Goal: Task Accomplishment & Management: Manage account settings

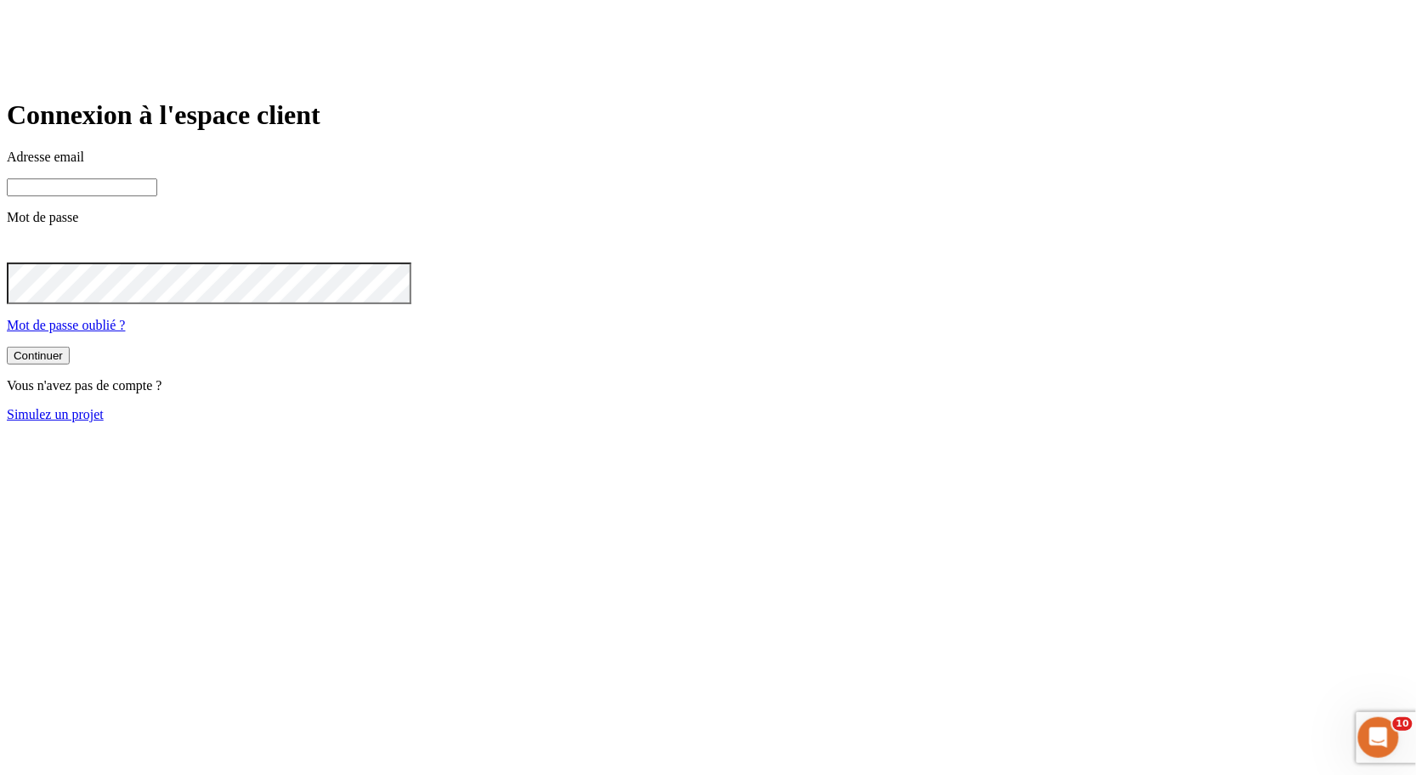
type input "[PERSON_NAME][DOMAIN_NAME][EMAIL_ADDRESS][DOMAIN_NAME]"
click at [70, 365] on button "Continuer" at bounding box center [38, 356] width 63 height 18
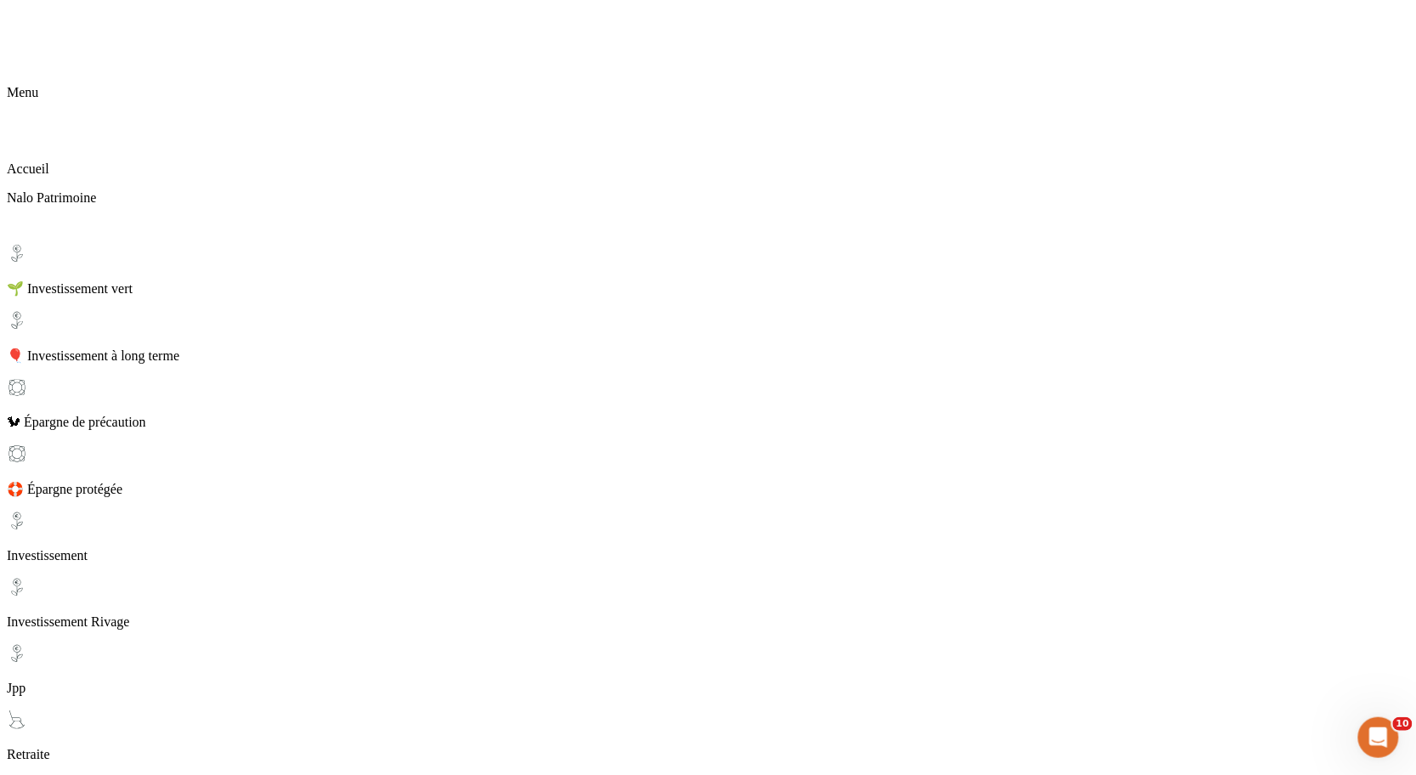
scroll to position [102, 0]
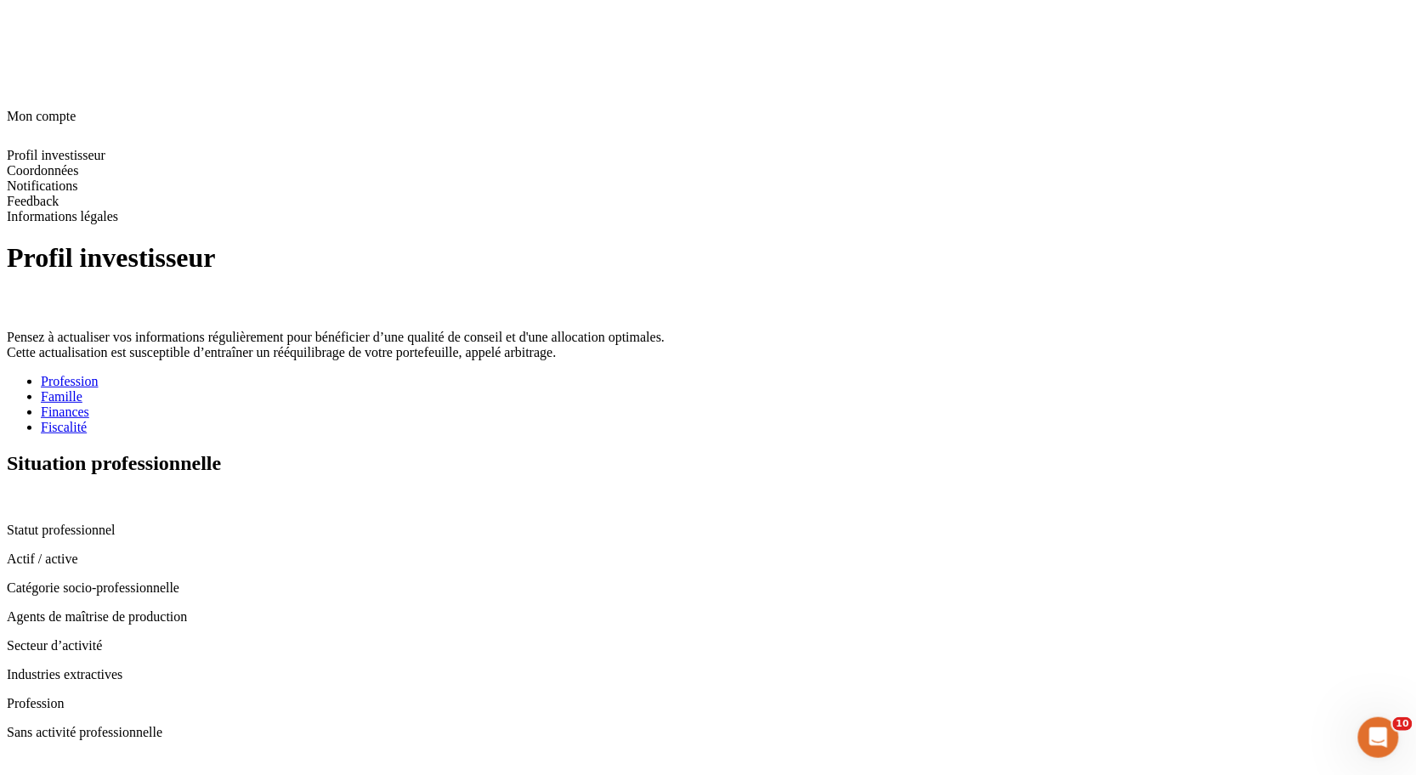
click at [461, 389] on div "Famille" at bounding box center [725, 396] width 1369 height 15
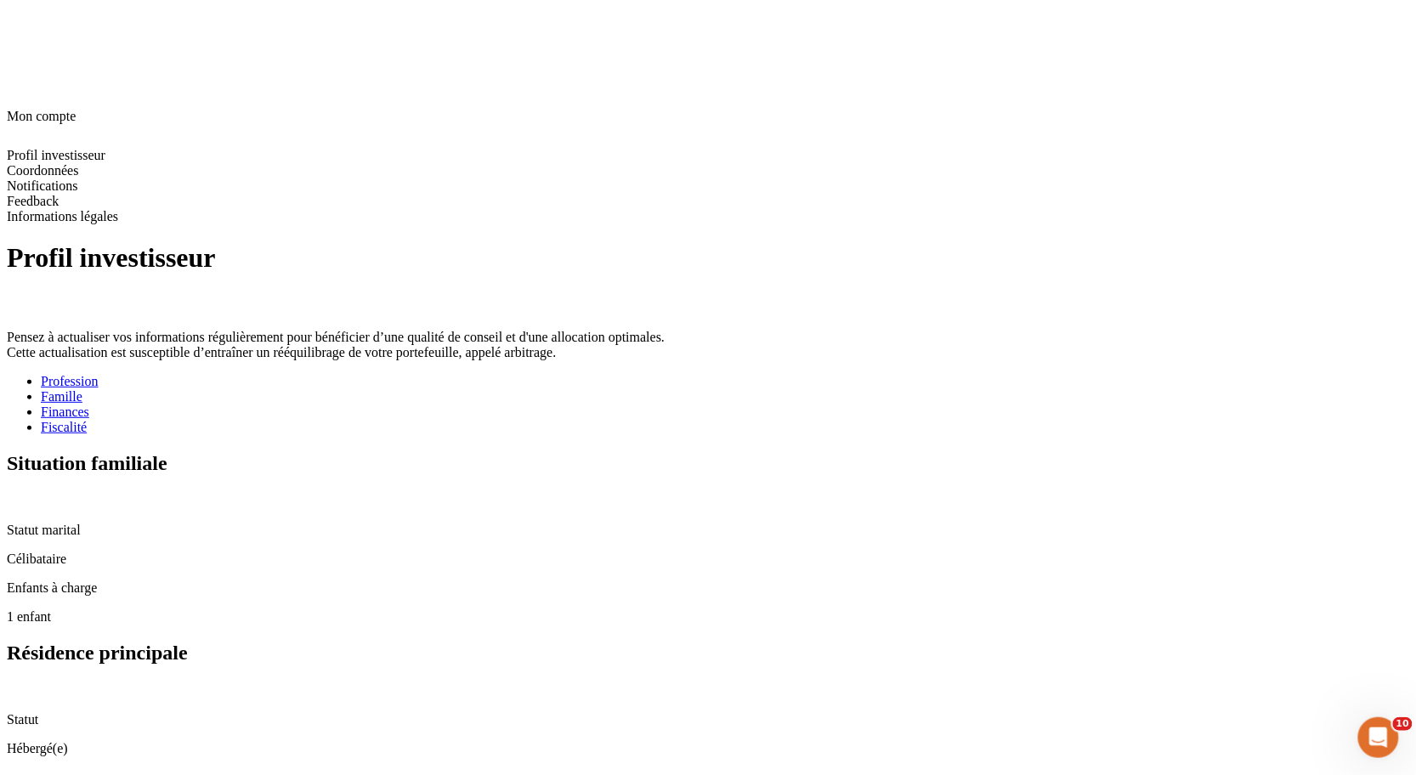
click at [307, 242] on div "Profil investisseur Pensez à actualiser vos informations régulièrement pour bén…" at bounding box center [708, 498] width 1403 height 513
click at [376, 374] on div "Profession" at bounding box center [725, 381] width 1369 height 15
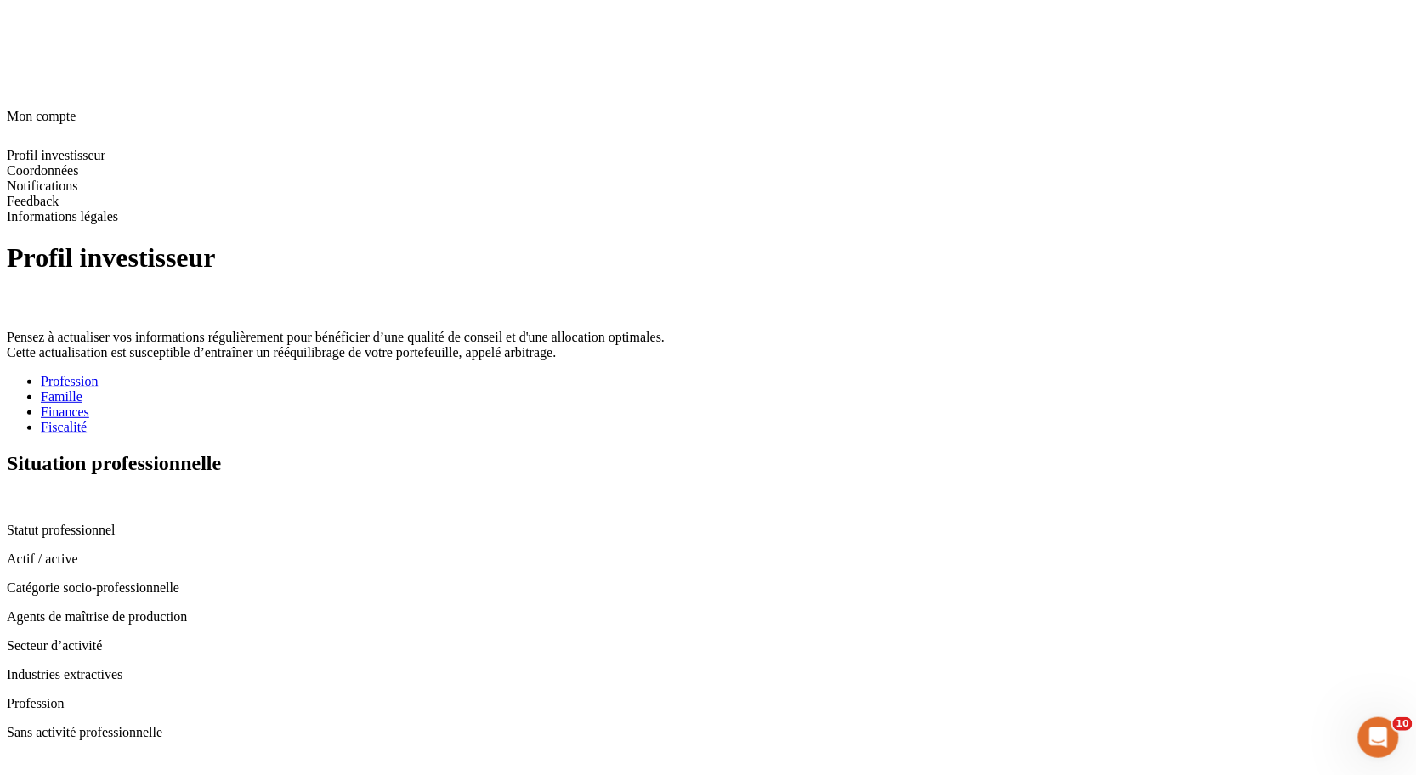
click at [481, 389] on div "Famille" at bounding box center [725, 396] width 1369 height 15
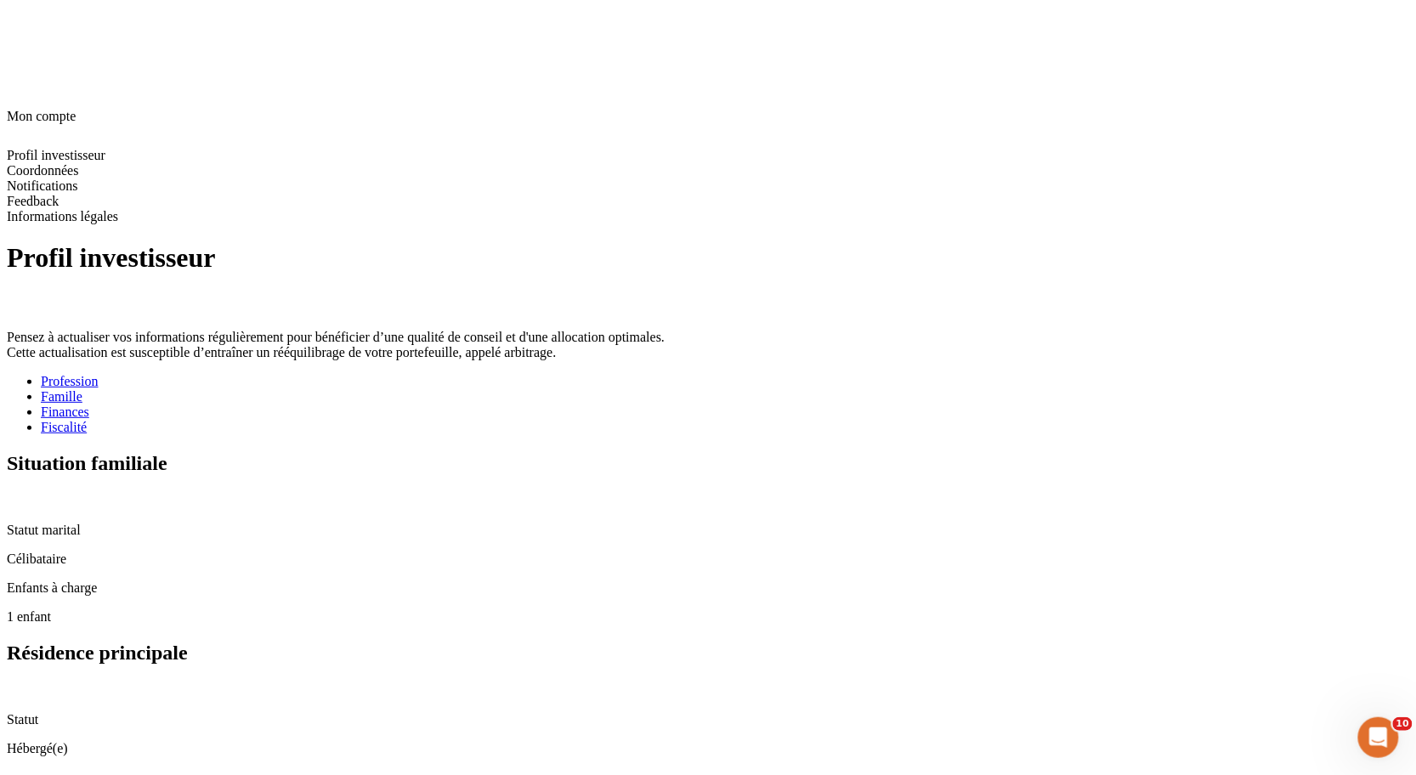
click at [554, 405] on div "Finances" at bounding box center [725, 412] width 1369 height 15
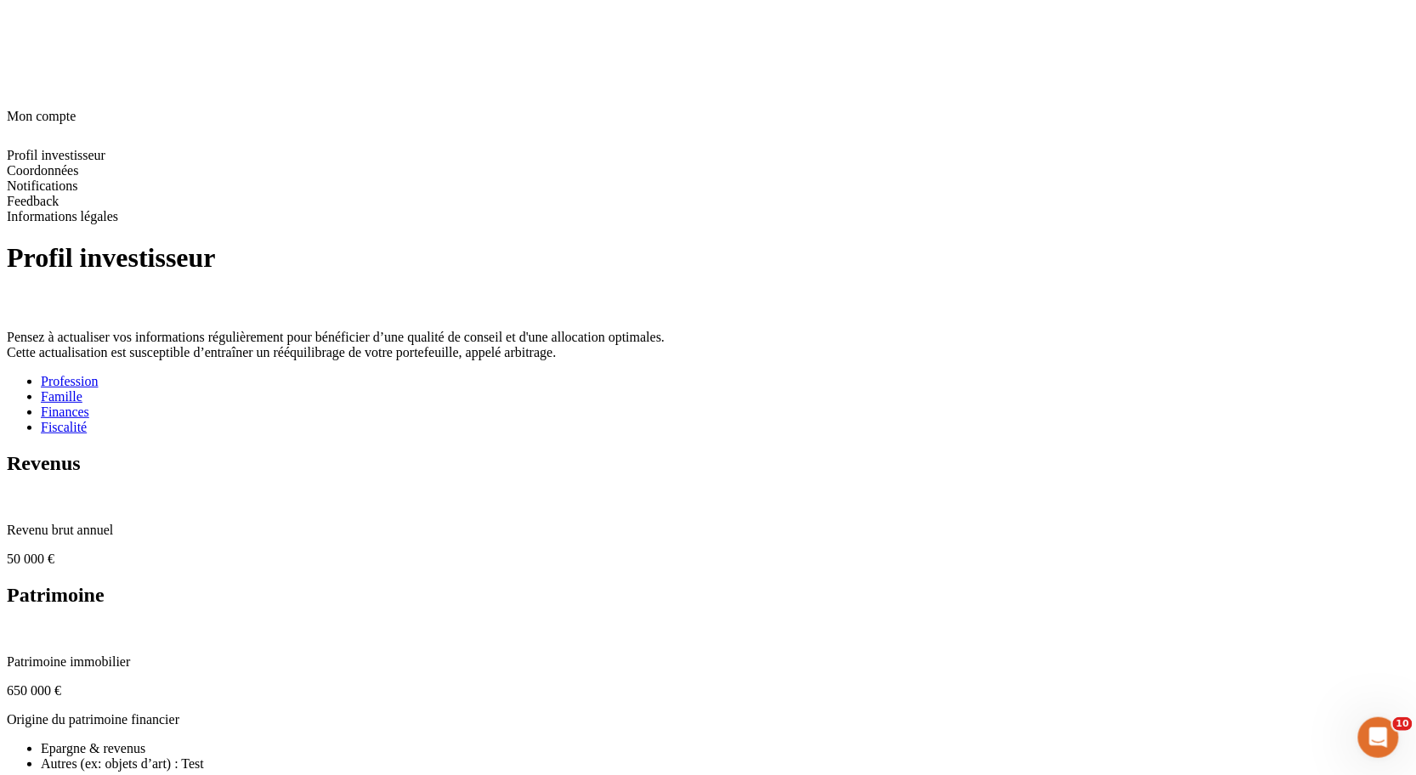
click at [661, 420] on div "Fiscalité" at bounding box center [725, 427] width 1369 height 15
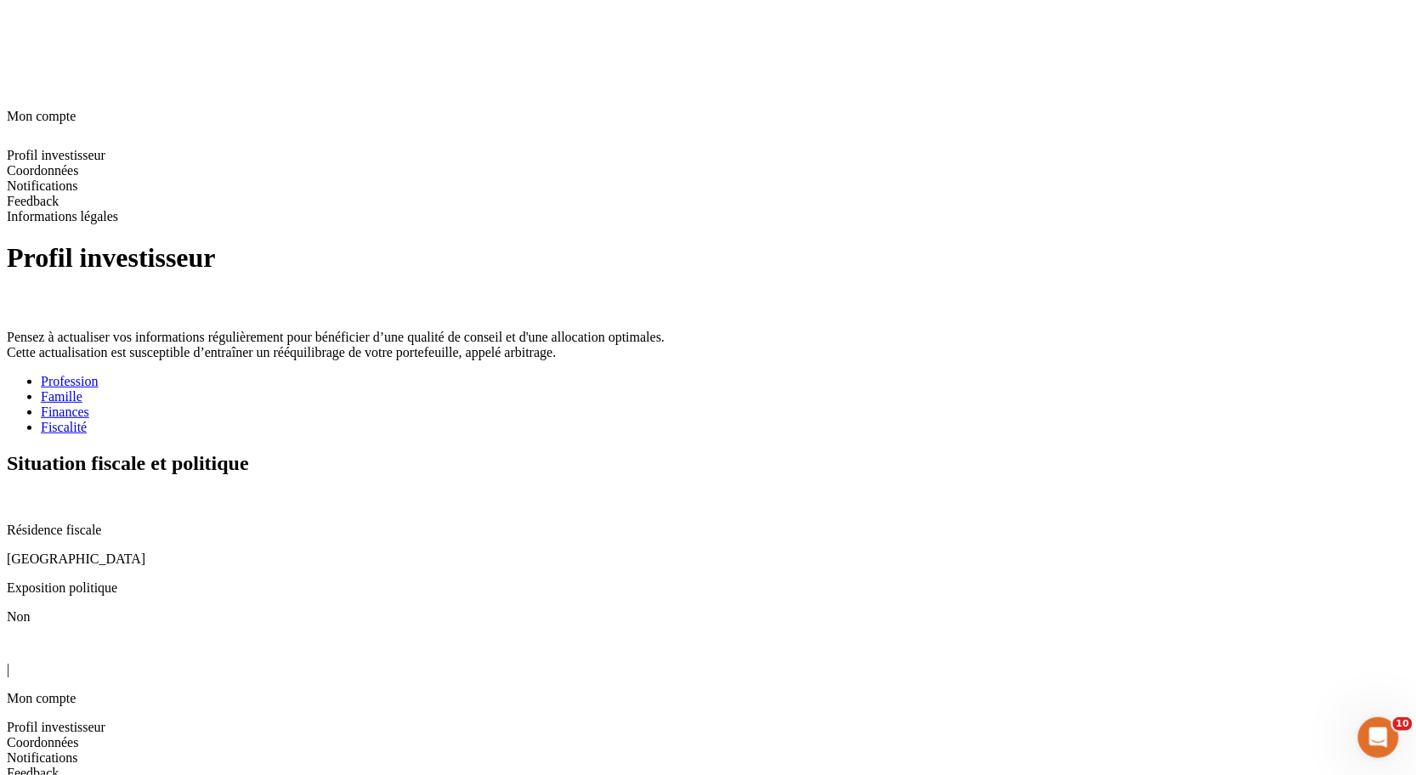
click at [565, 405] on div "Finances" at bounding box center [725, 412] width 1369 height 15
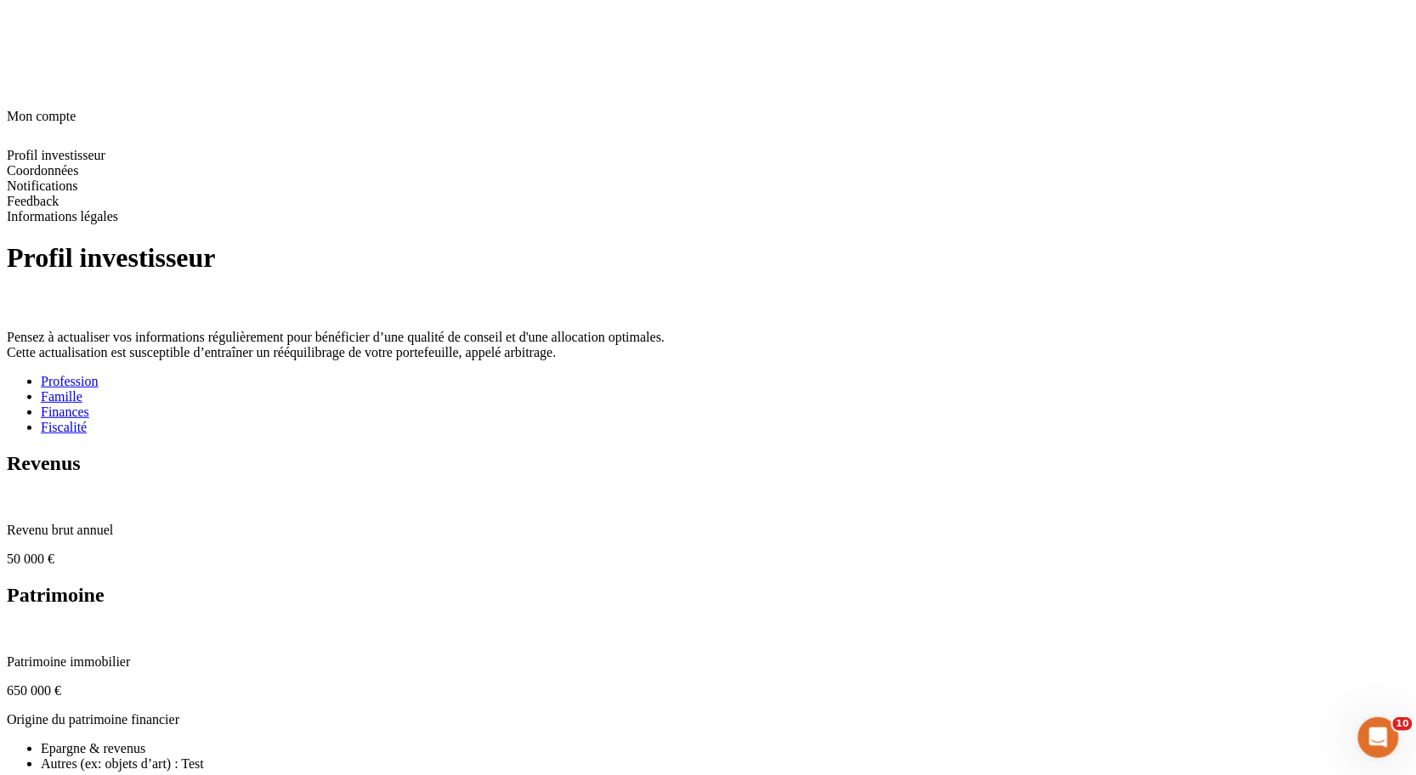
click at [1303, 242] on div "Profil investisseur Pensez à actualiser vos informations régulièrement pour bén…" at bounding box center [708, 623] width 1403 height 763
click at [648, 420] on div "Fiscalité" at bounding box center [725, 427] width 1369 height 15
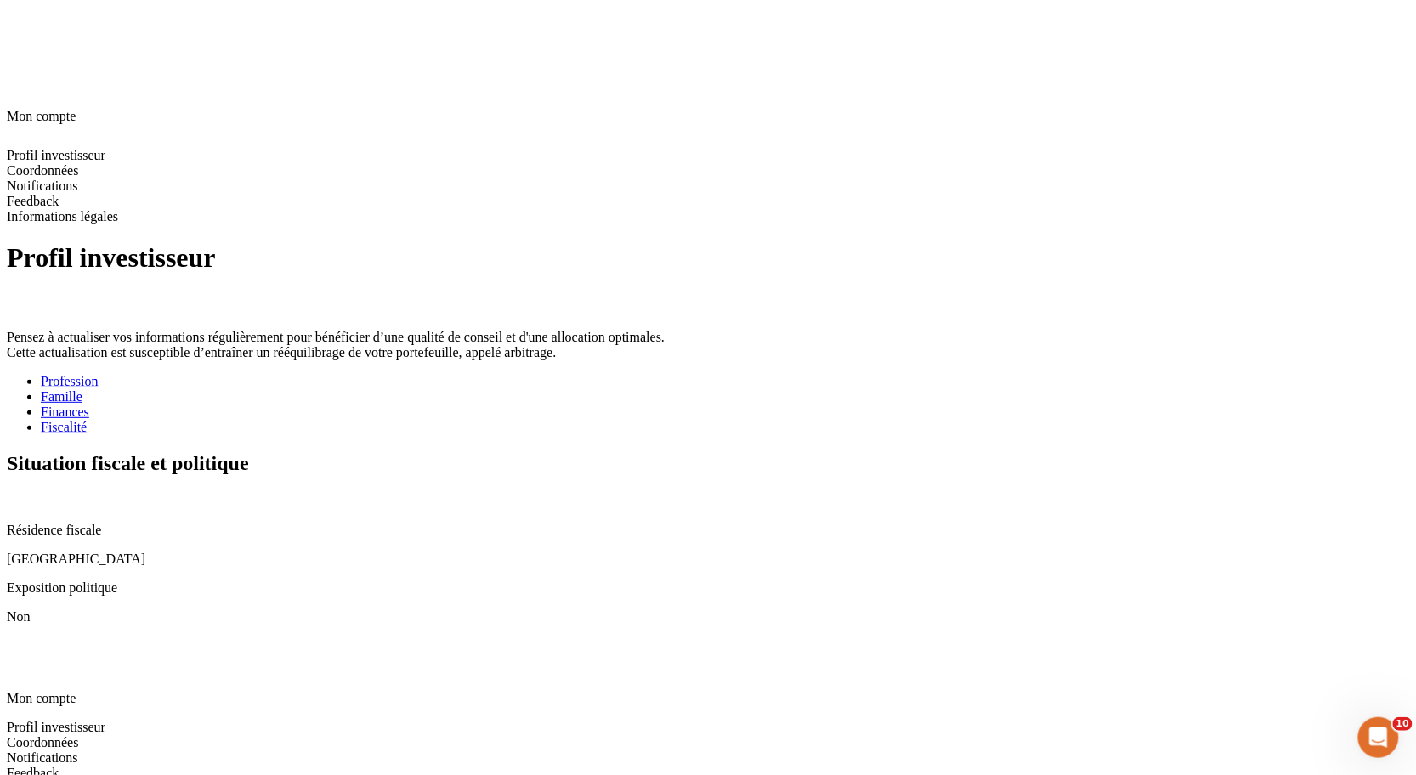
click at [752, 604] on div "Profil investisseur Pensez à actualiser vos informations régulièrement pour bén…" at bounding box center [708, 433] width 1403 height 382
click at [564, 405] on div "Finances" at bounding box center [725, 412] width 1369 height 15
